Goal: Information Seeking & Learning: Learn about a topic

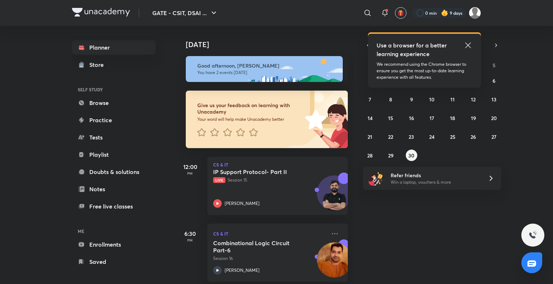
click at [467, 45] on icon at bounding box center [468, 45] width 9 height 9
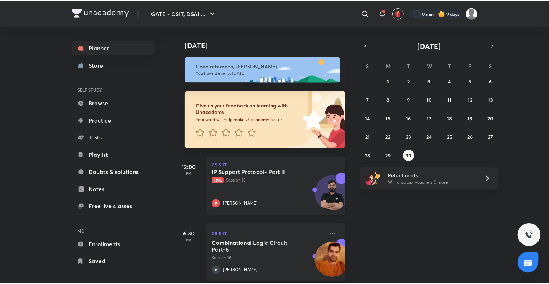
scroll to position [9, 0]
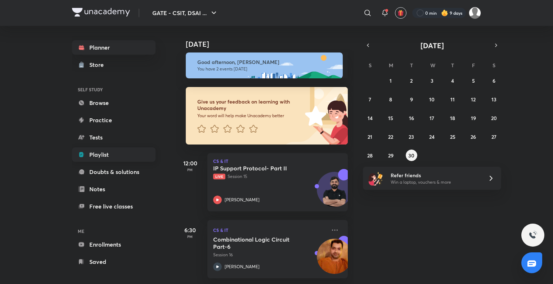
click at [106, 153] on link "Playlist" at bounding box center [113, 155] width 83 height 14
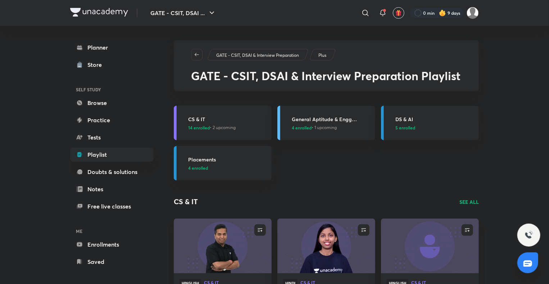
click at [202, 118] on h3 "CS & IT" at bounding box center [227, 120] width 79 height 8
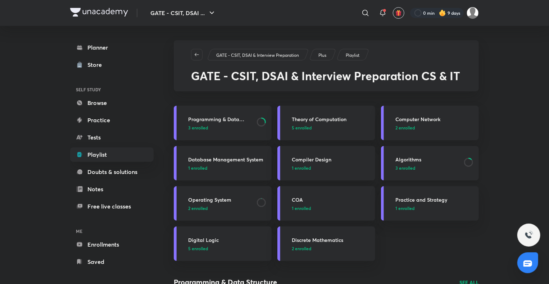
click at [416, 157] on h3 "Algorithms" at bounding box center [427, 160] width 64 height 8
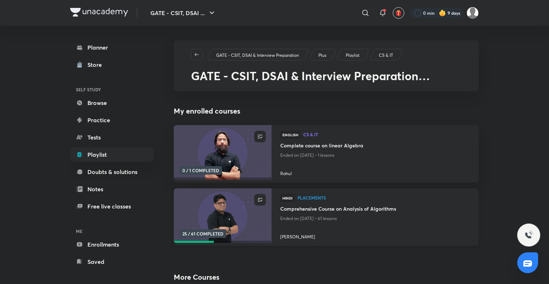
click at [338, 210] on h4 "Comprehensive Course on Analysis of Algorithms" at bounding box center [375, 209] width 190 height 9
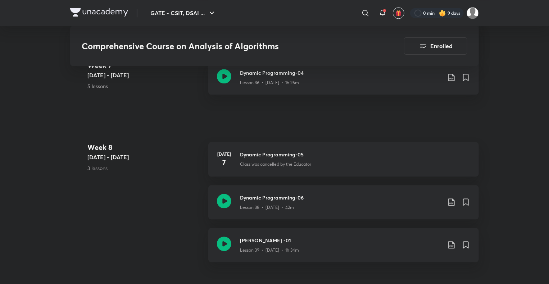
scroll to position [2161, 0]
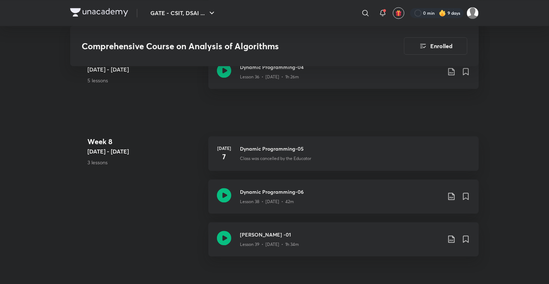
scroll to position [2184, 0]
